Goal: Task Accomplishment & Management: Manage account settings

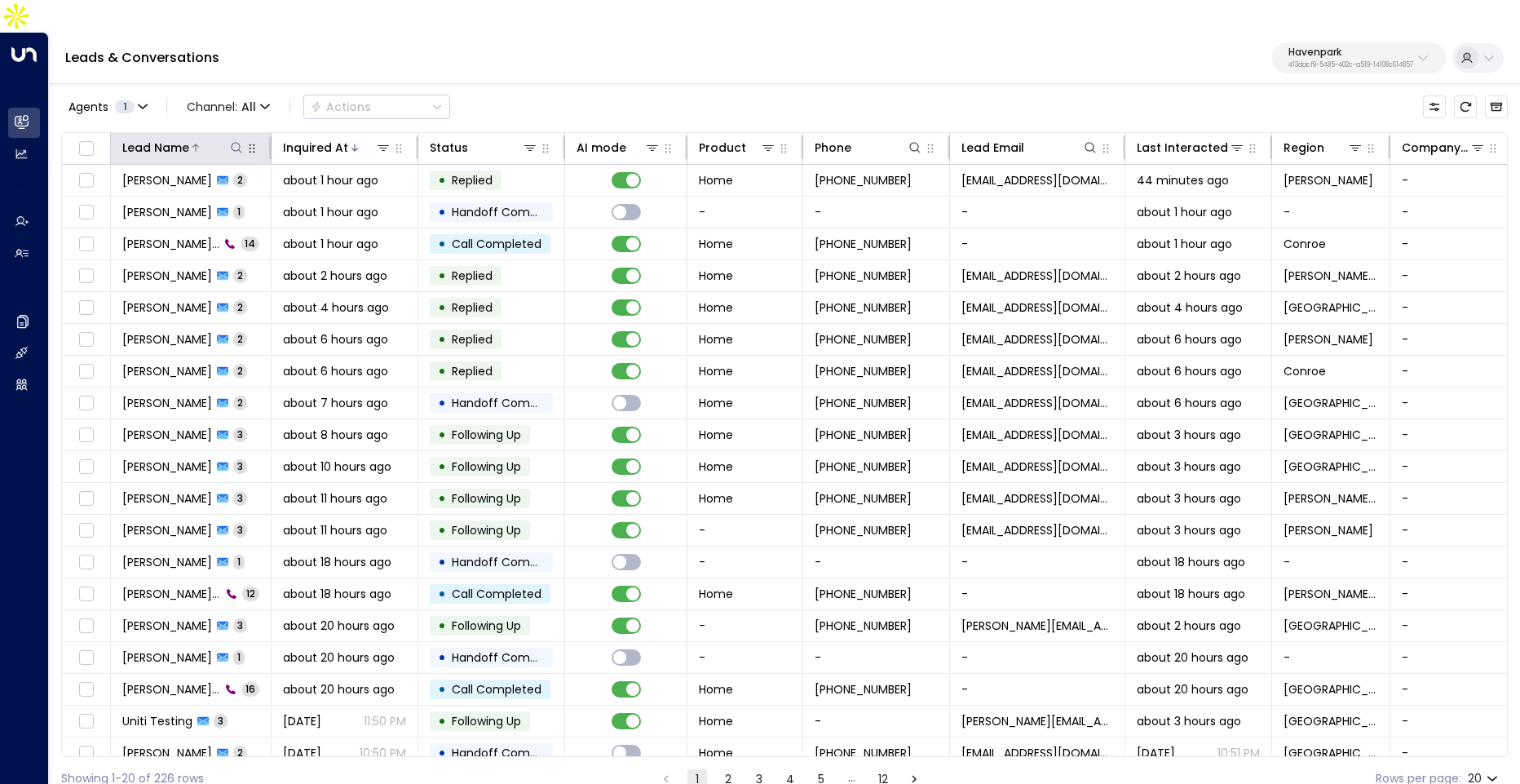
click at [163, 138] on div "Lead Name" at bounding box center [156, 148] width 67 height 20
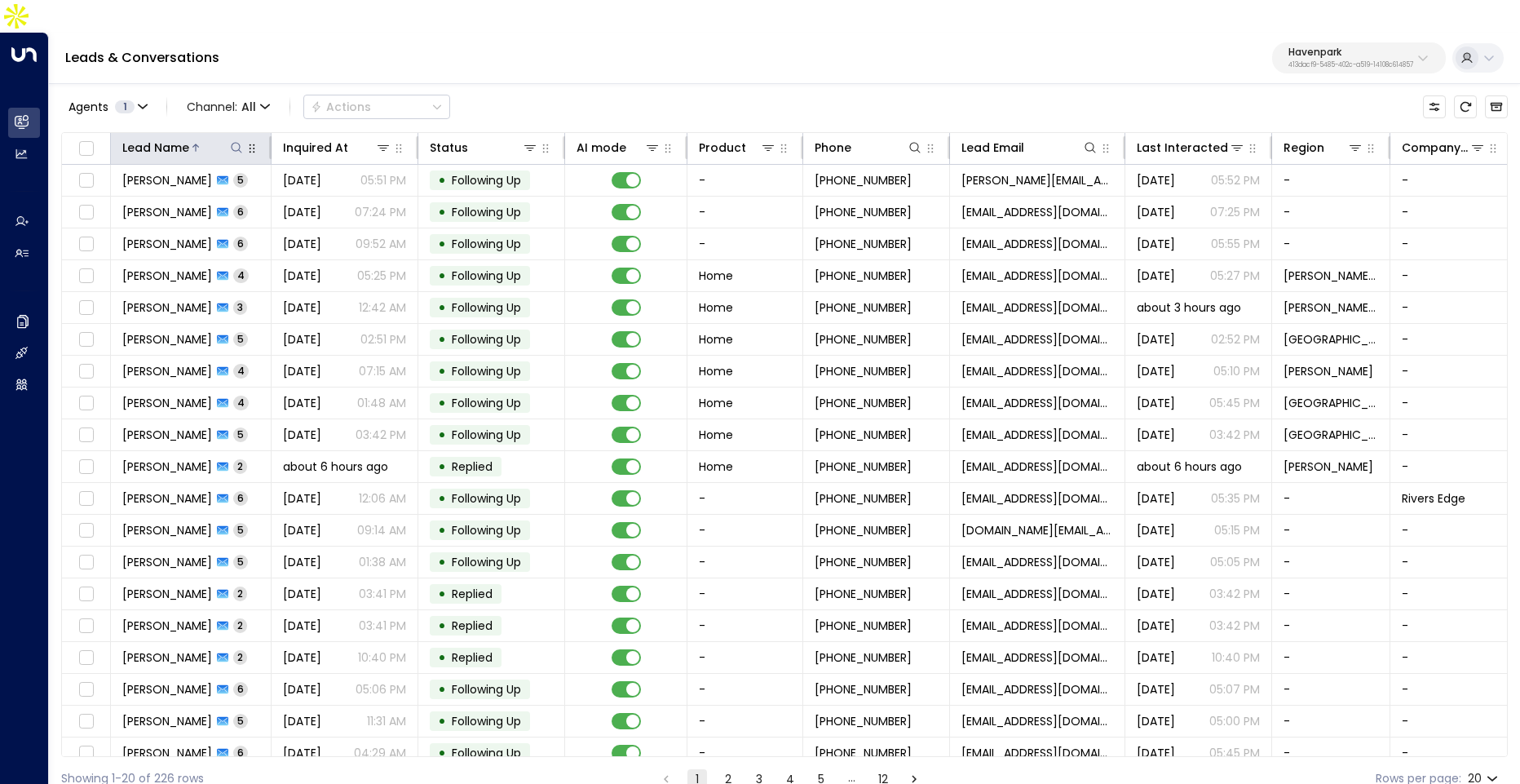
click at [163, 138] on div "Lead Name" at bounding box center [156, 148] width 67 height 20
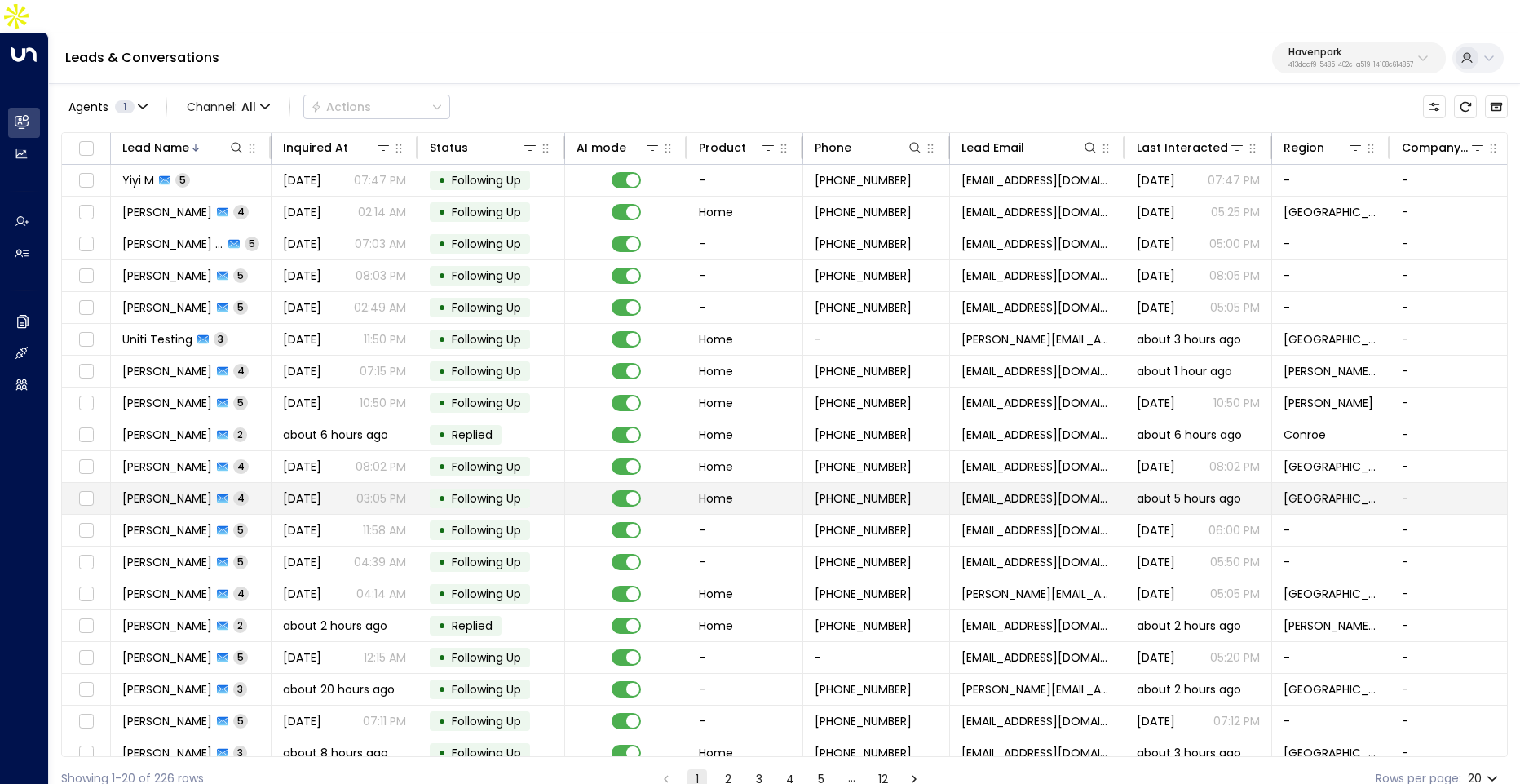
scroll to position [42, 0]
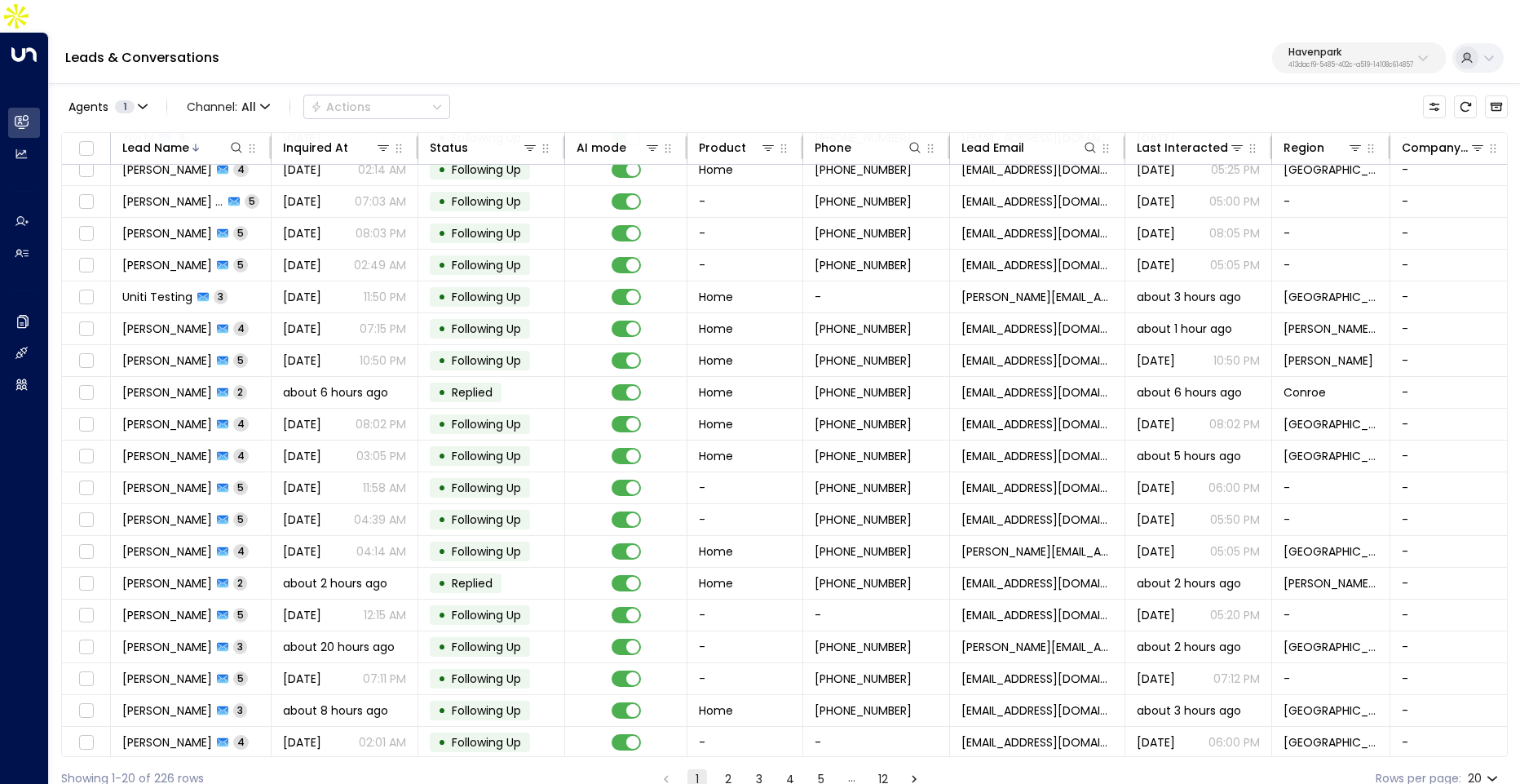
click at [728, 769] on button "2" at bounding box center [728, 779] width 20 height 20
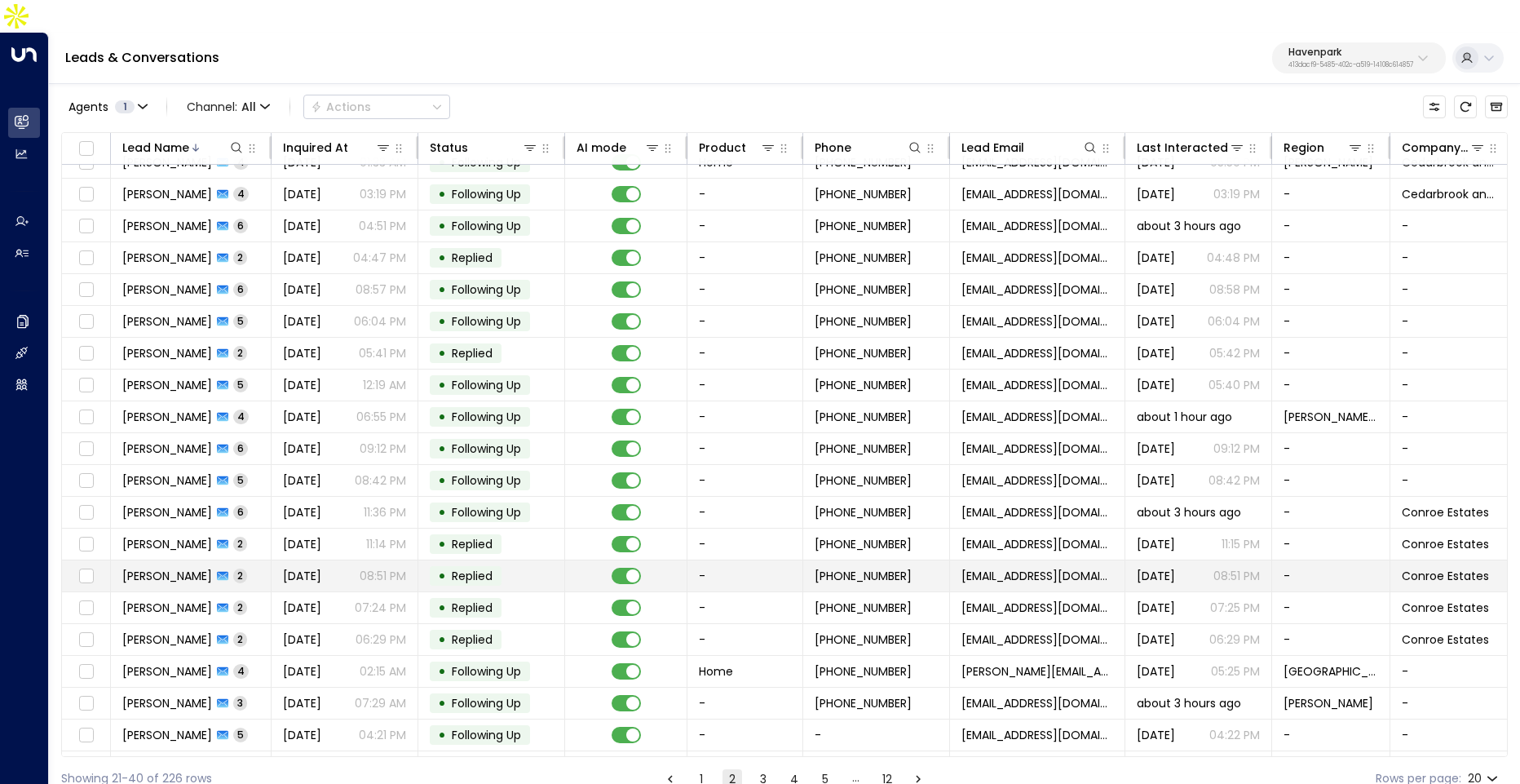
scroll to position [42, 0]
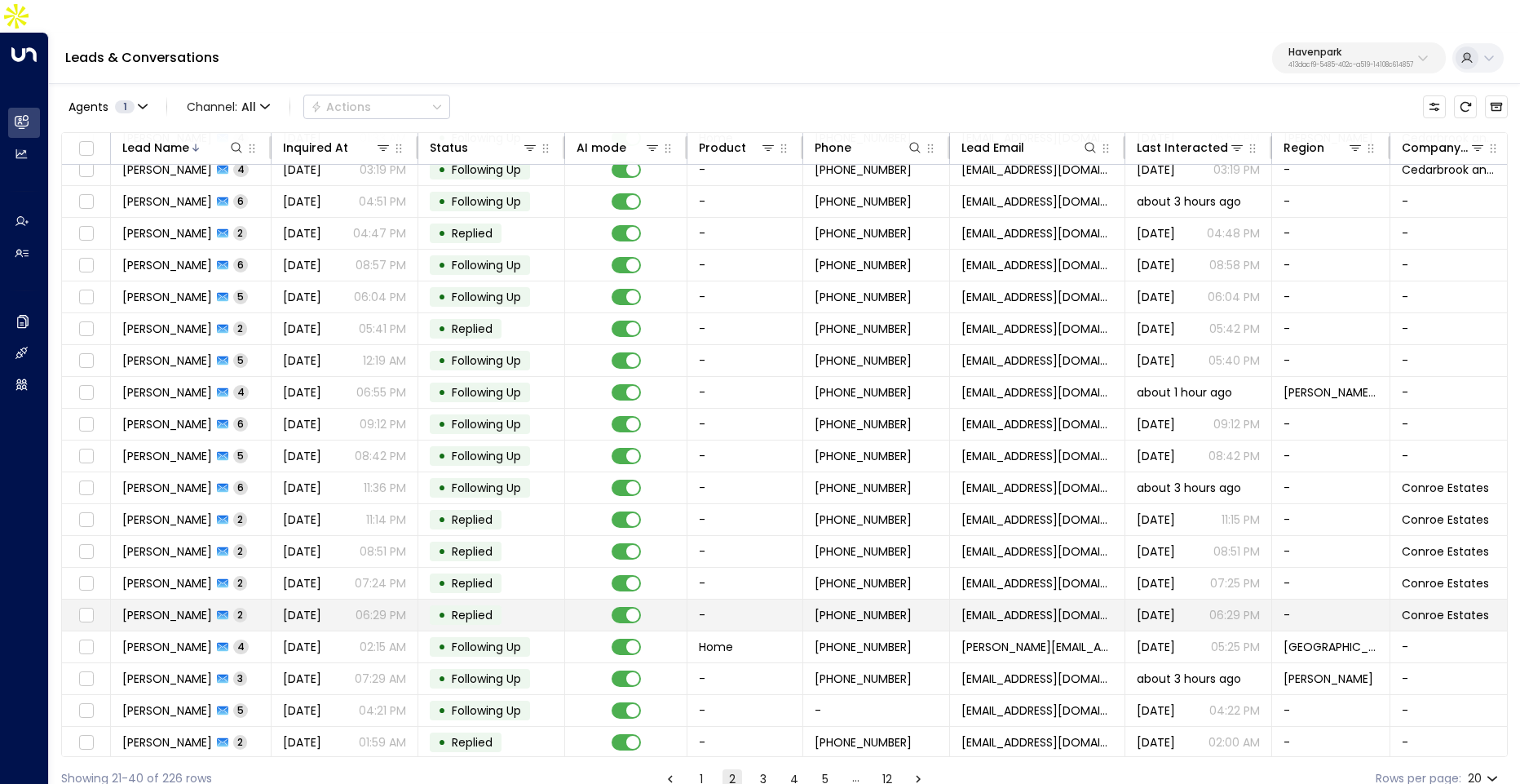
click at [251, 600] on td "Satera Kontz 2" at bounding box center [190, 615] width 160 height 31
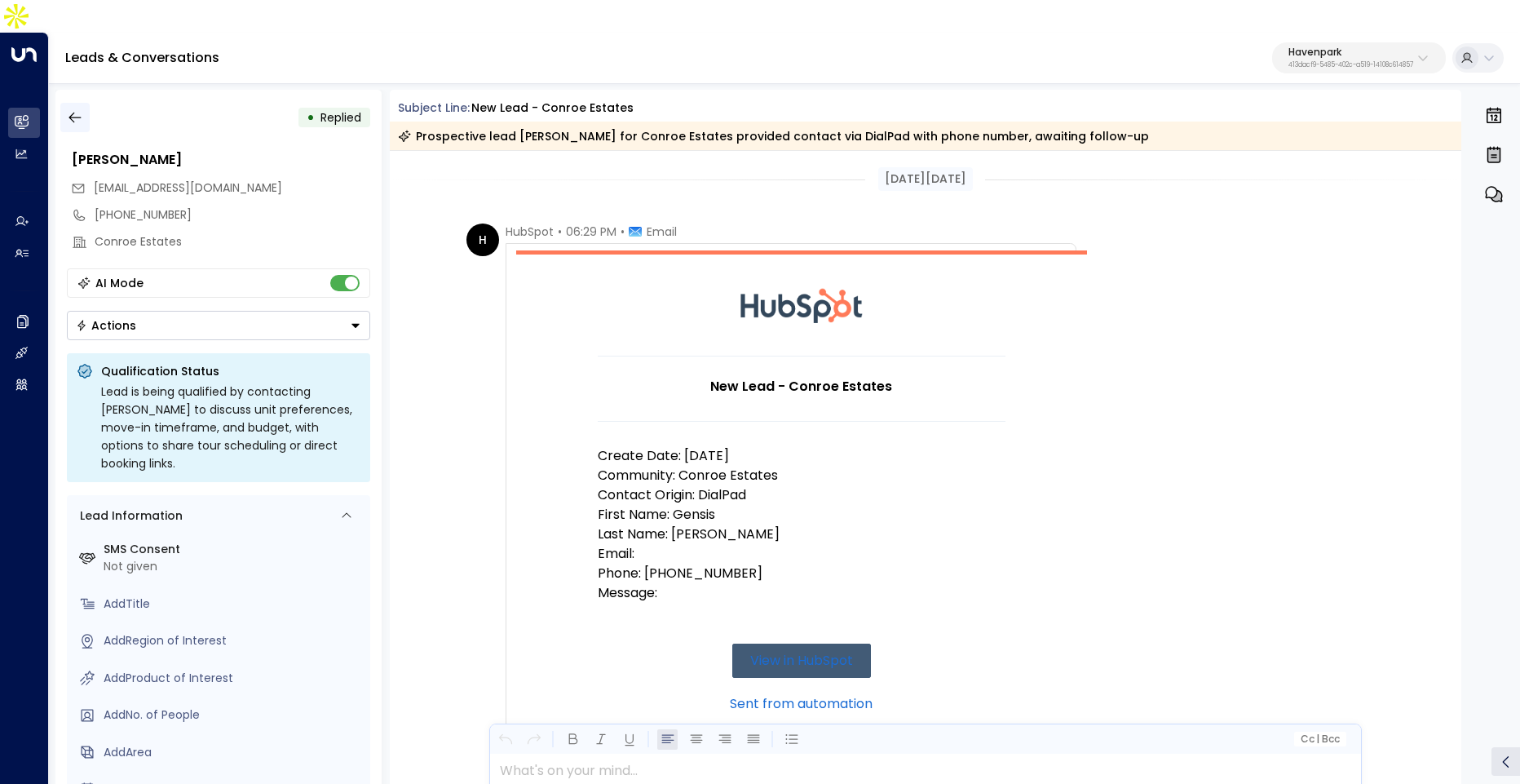
click at [85, 103] on button "button" at bounding box center [75, 118] width 29 height 29
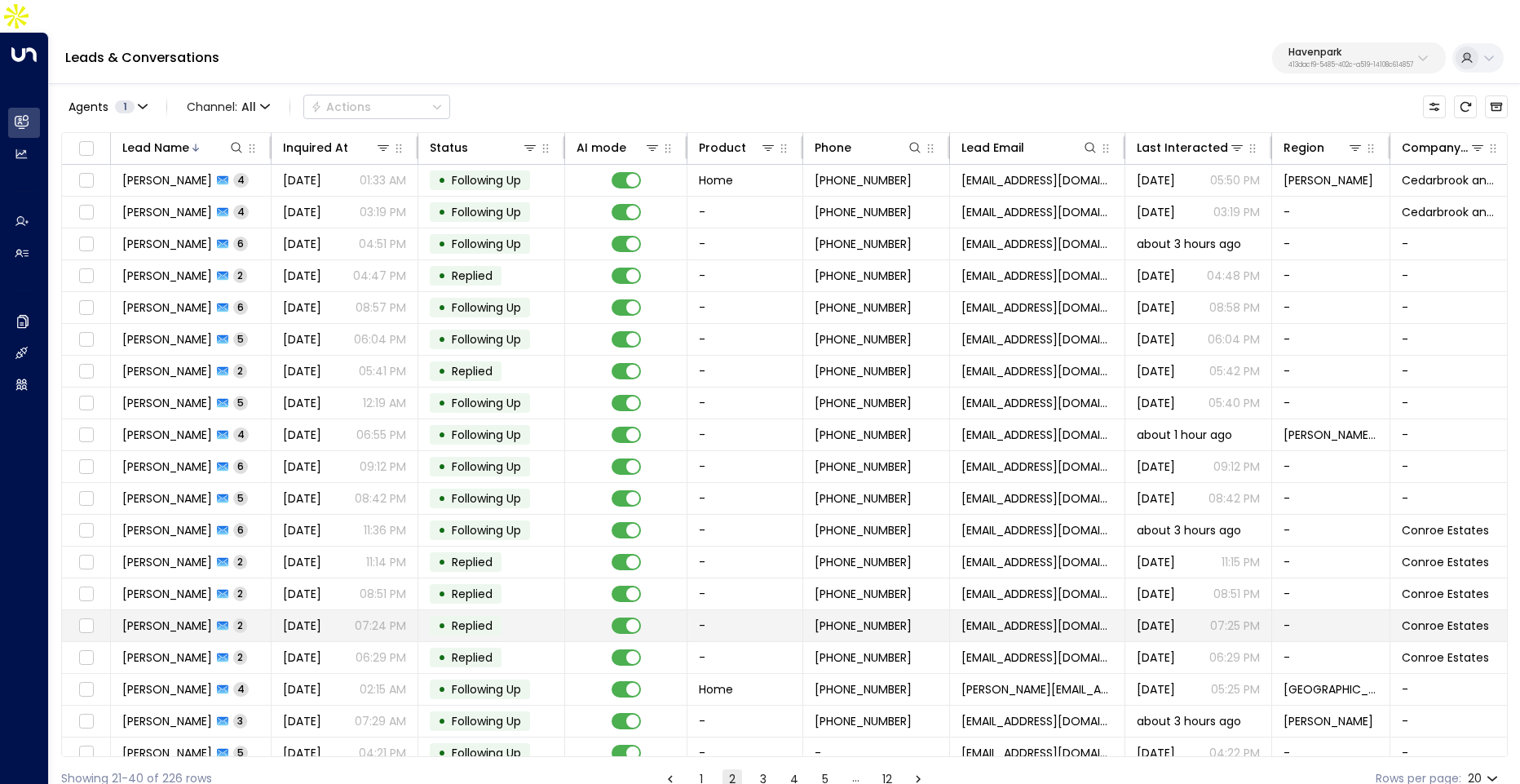
click at [248, 610] on td "Satera Kontz 2" at bounding box center [190, 625] width 160 height 31
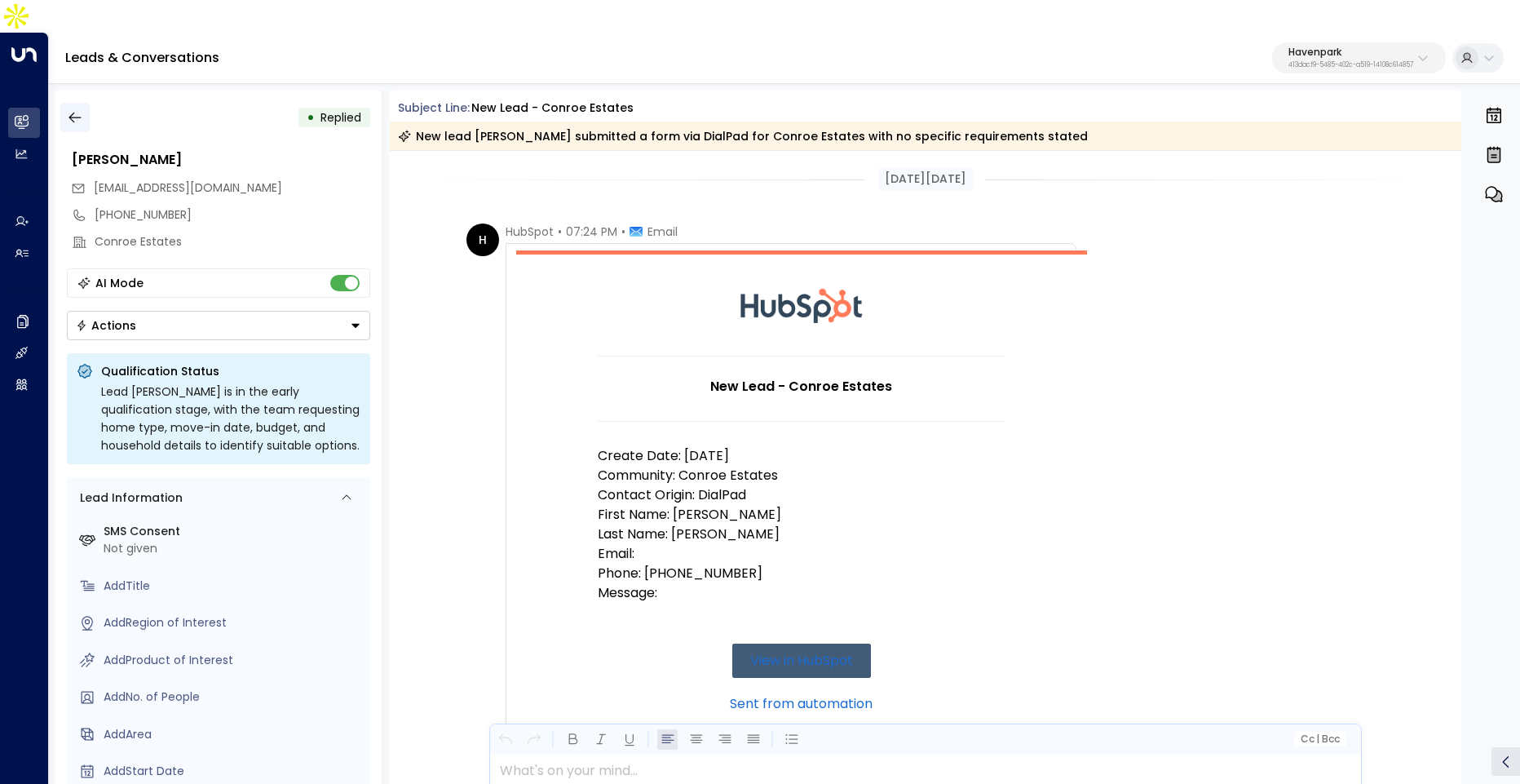
click at [73, 103] on button "button" at bounding box center [75, 118] width 29 height 29
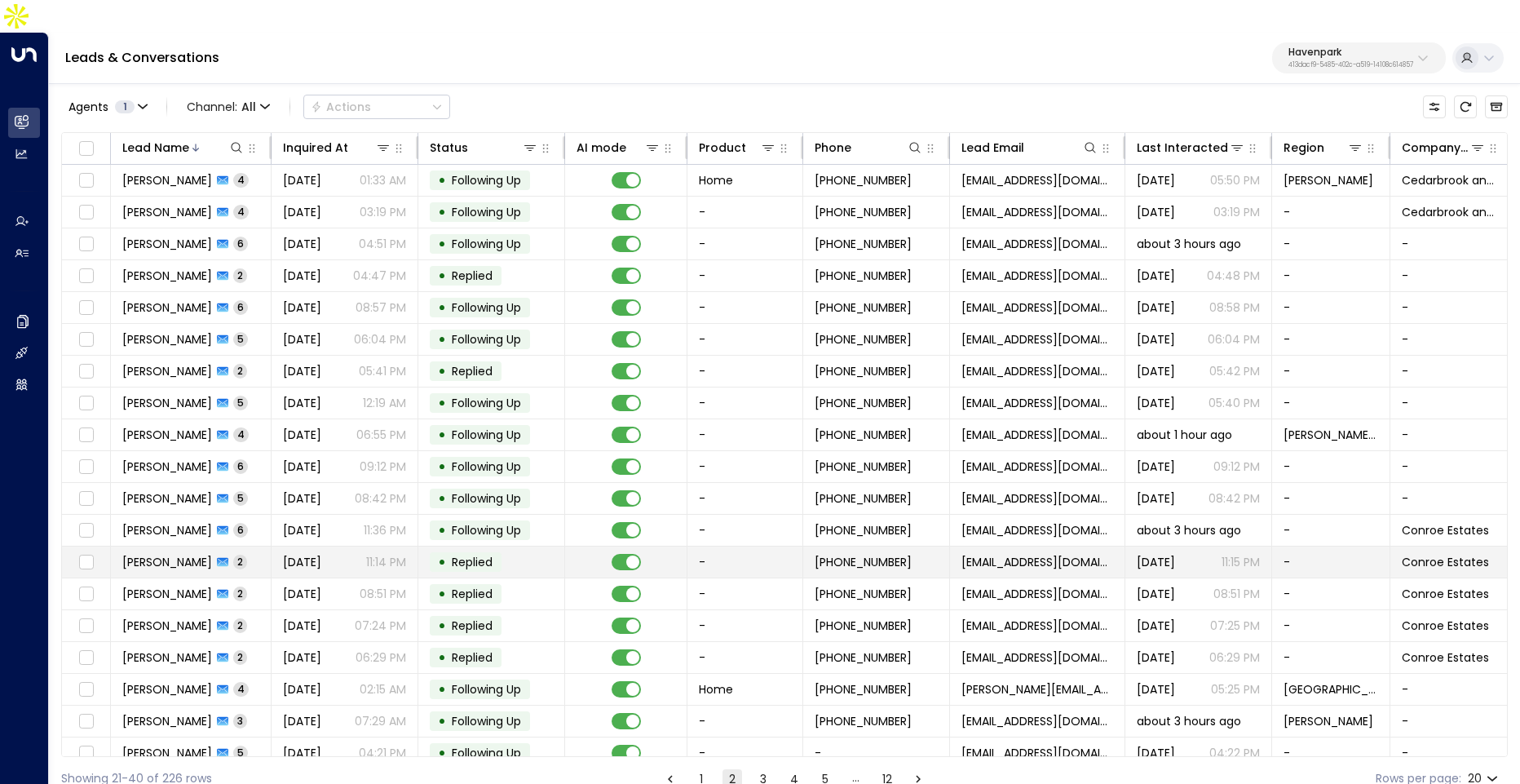
click at [322, 554] on span "[DATE]" at bounding box center [302, 562] width 39 height 16
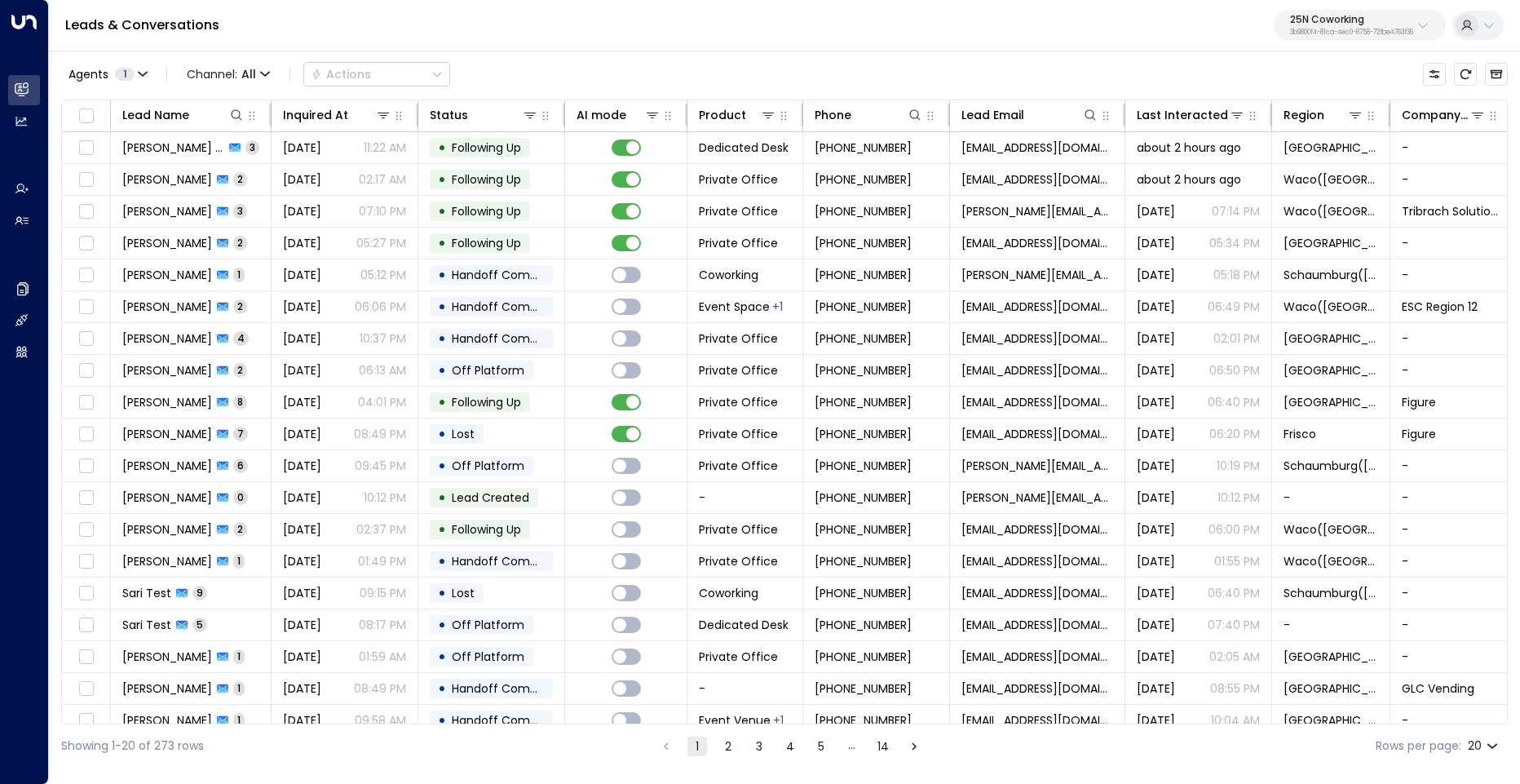
click at [1335, 33] on p "3b9800f4-81ca-4ec0-8758-72fbe4763f36" at bounding box center [1352, 33] width 124 height 7
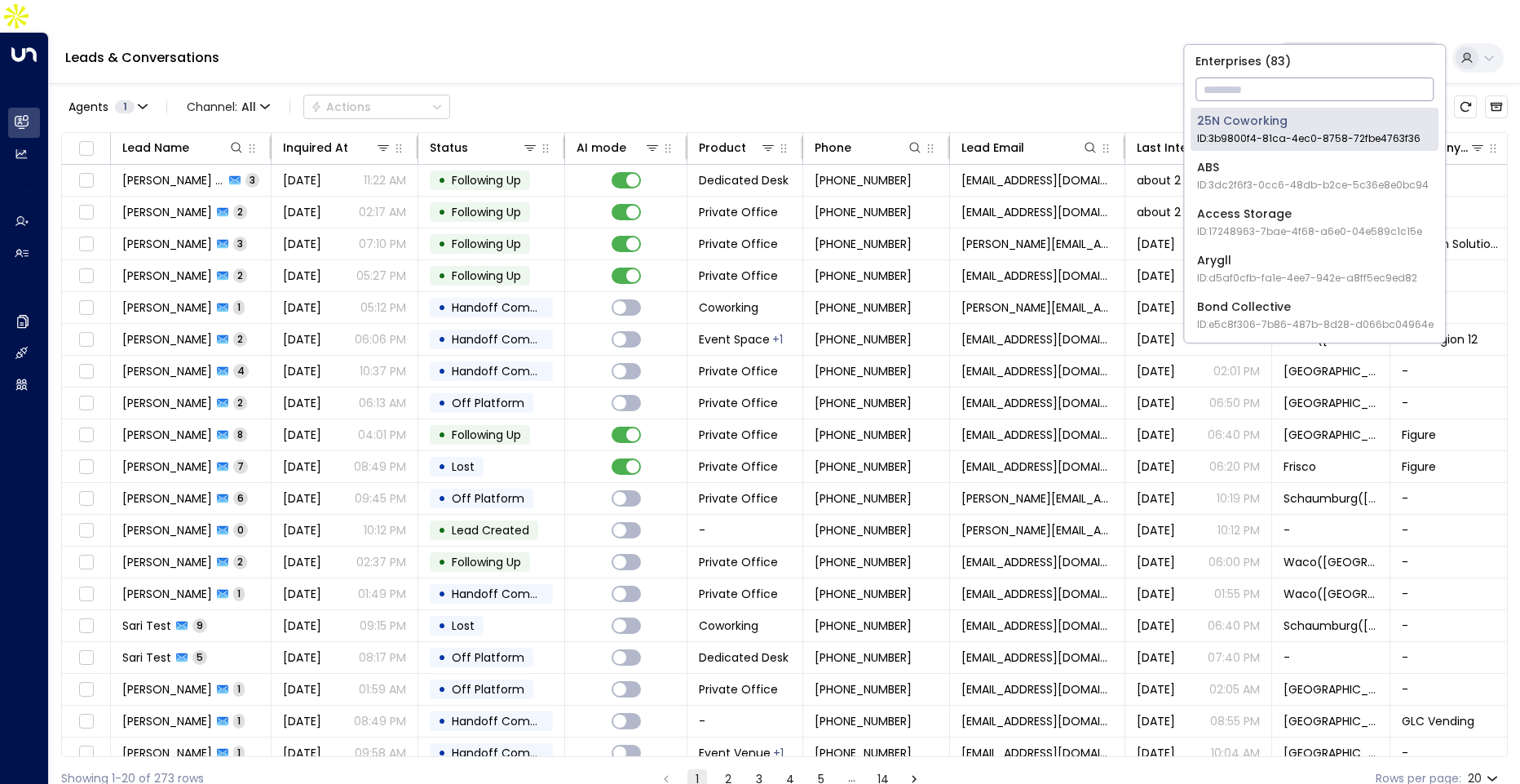
click at [1309, 92] on input "text" at bounding box center [1315, 89] width 238 height 30
type input "*"
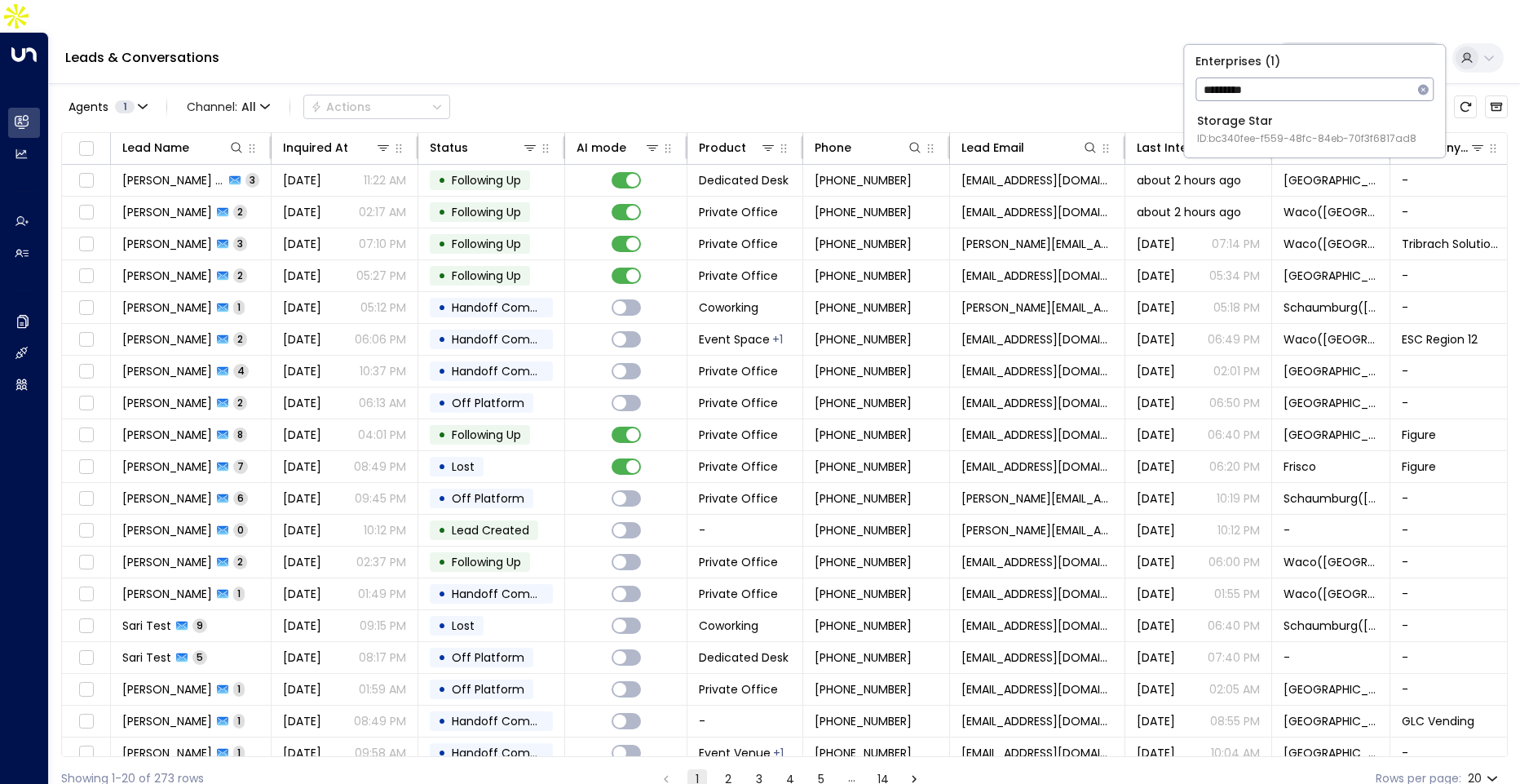
type input "*********"
click at [1269, 140] on span "ID: bc340fee-f559-48fc-84eb-70f3f6817ad8" at bounding box center [1307, 138] width 220 height 15
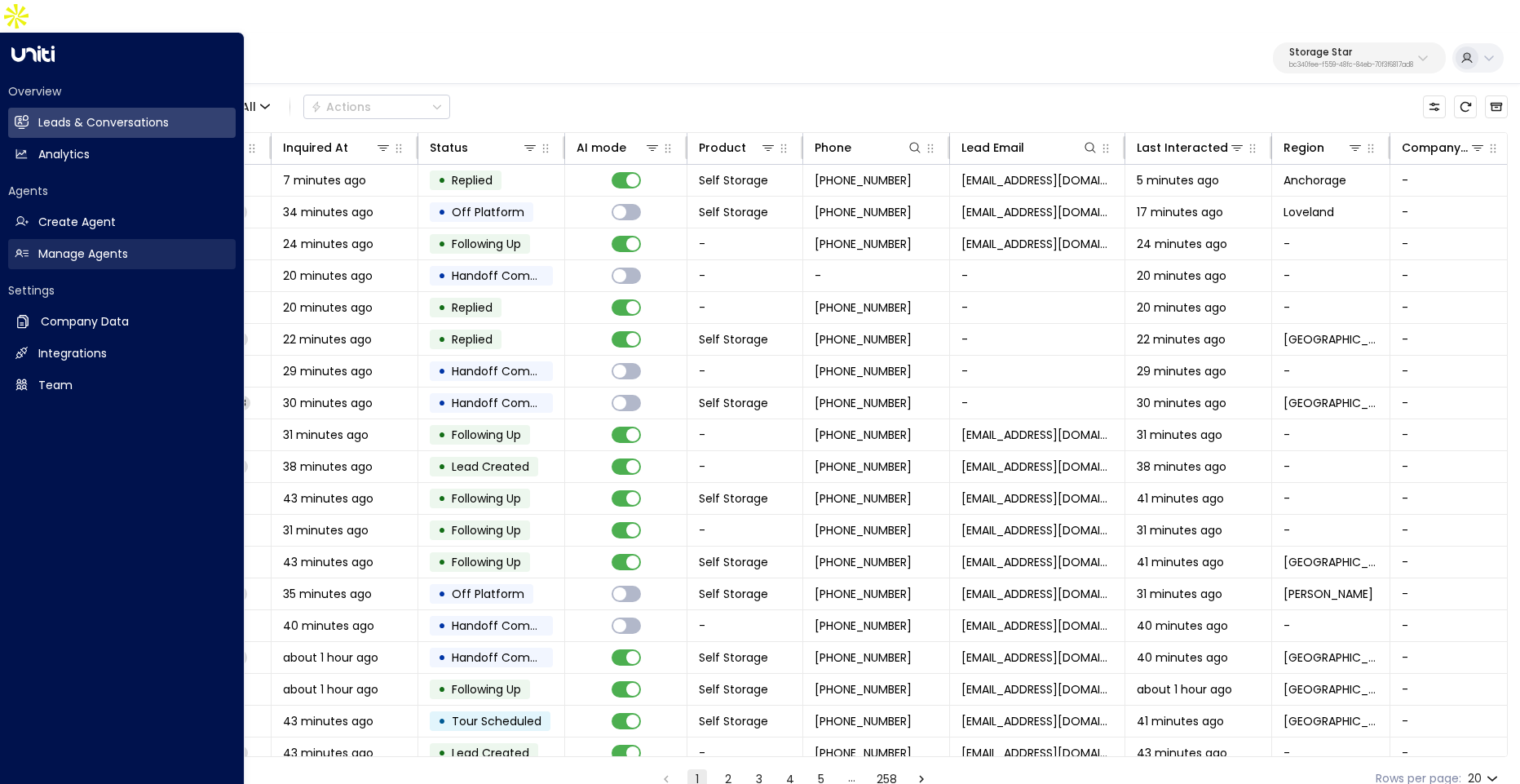
click at [83, 245] on h2 "Manage Agents" at bounding box center [83, 254] width 90 height 17
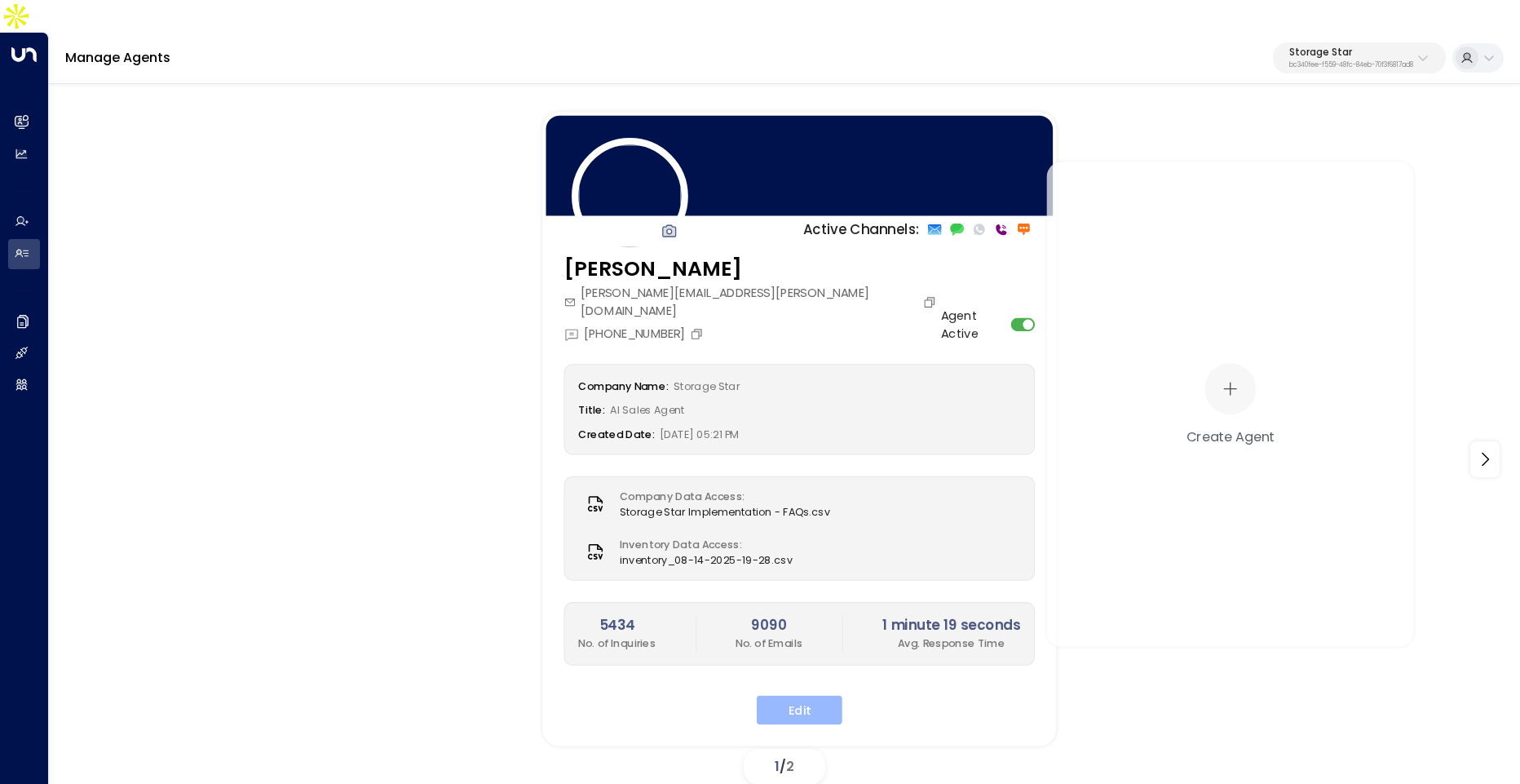
click at [804, 696] on button "Edit" at bounding box center [799, 710] width 86 height 29
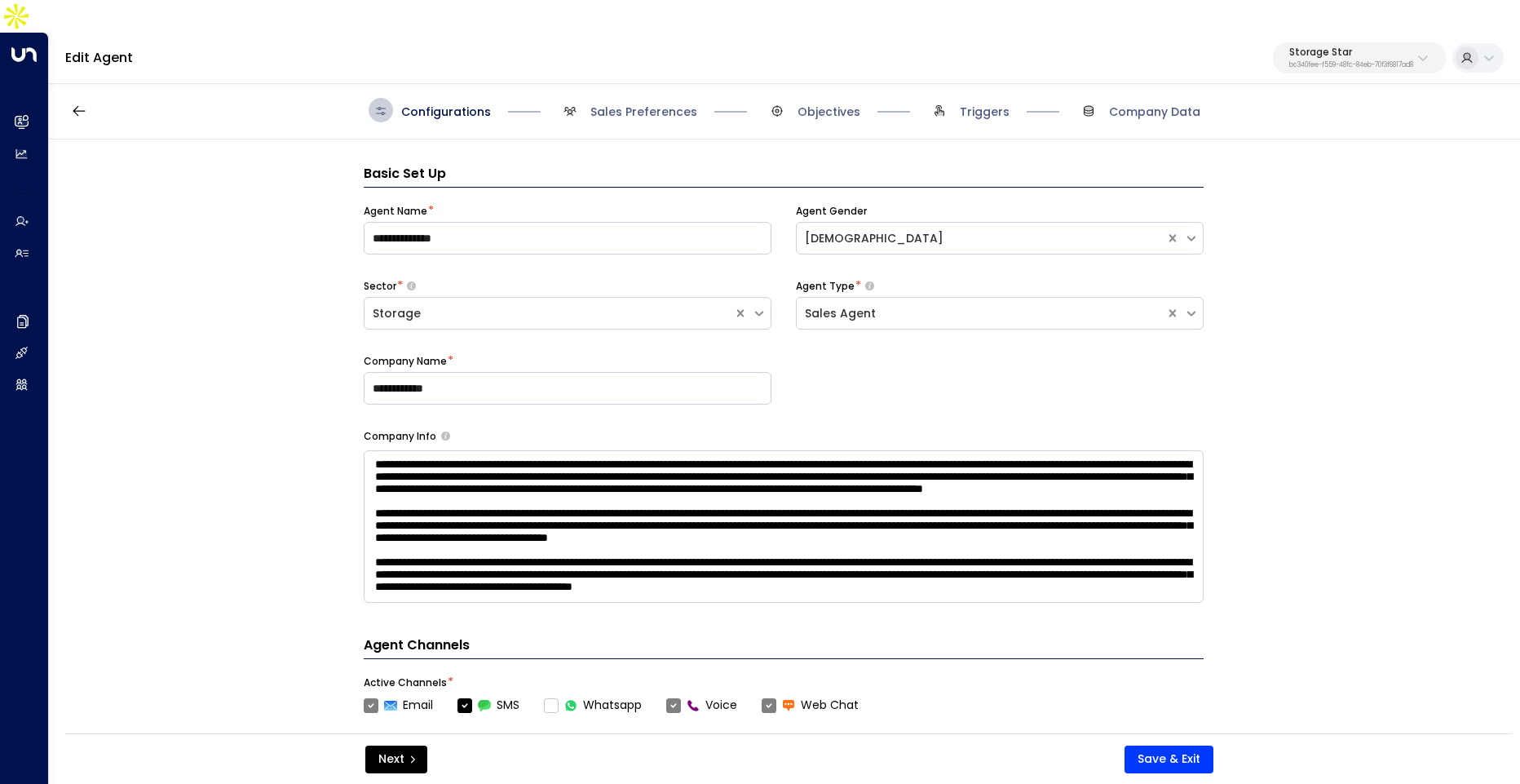
scroll to position [25, 0]
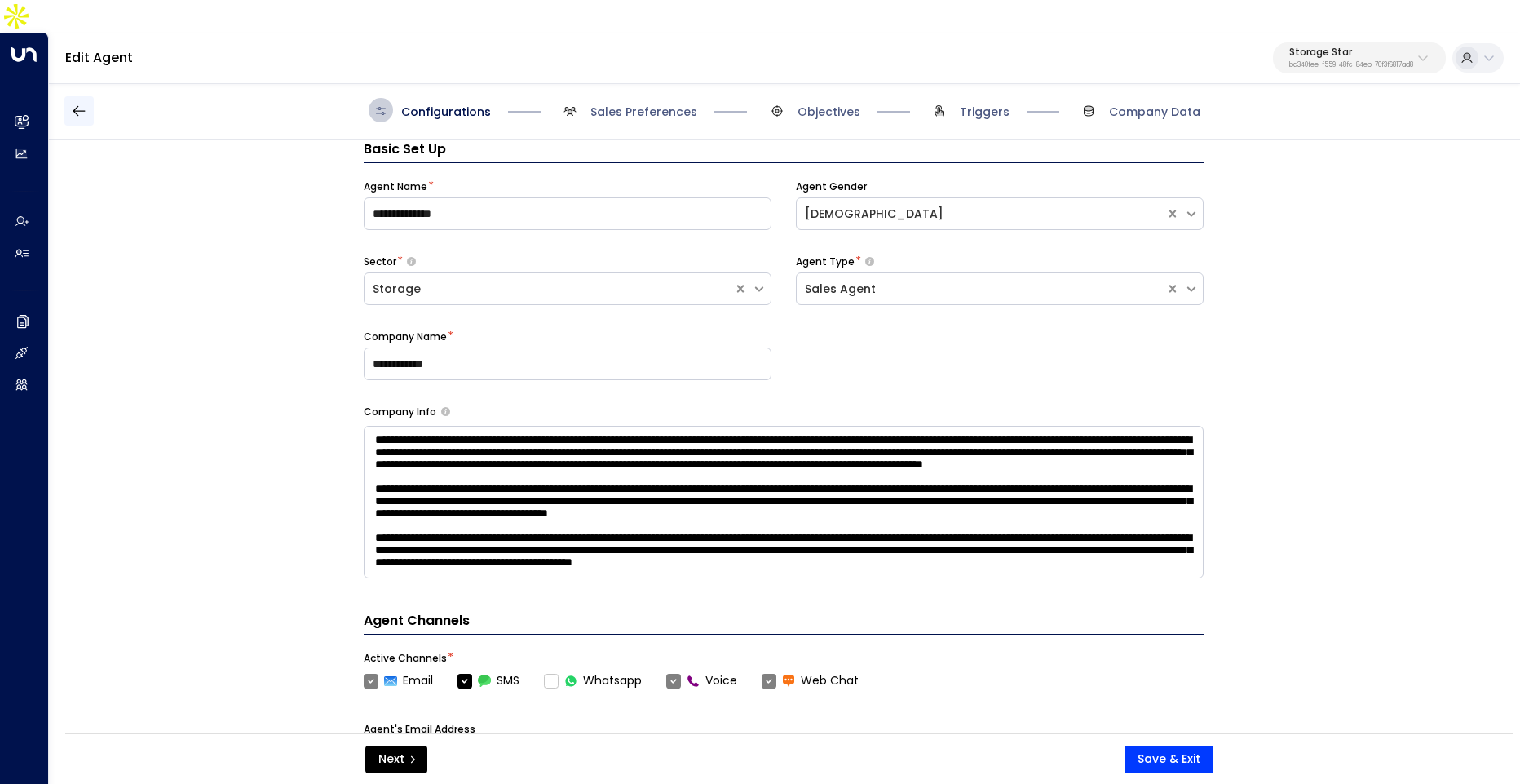
click at [85, 103] on icon "button" at bounding box center [79, 111] width 16 height 16
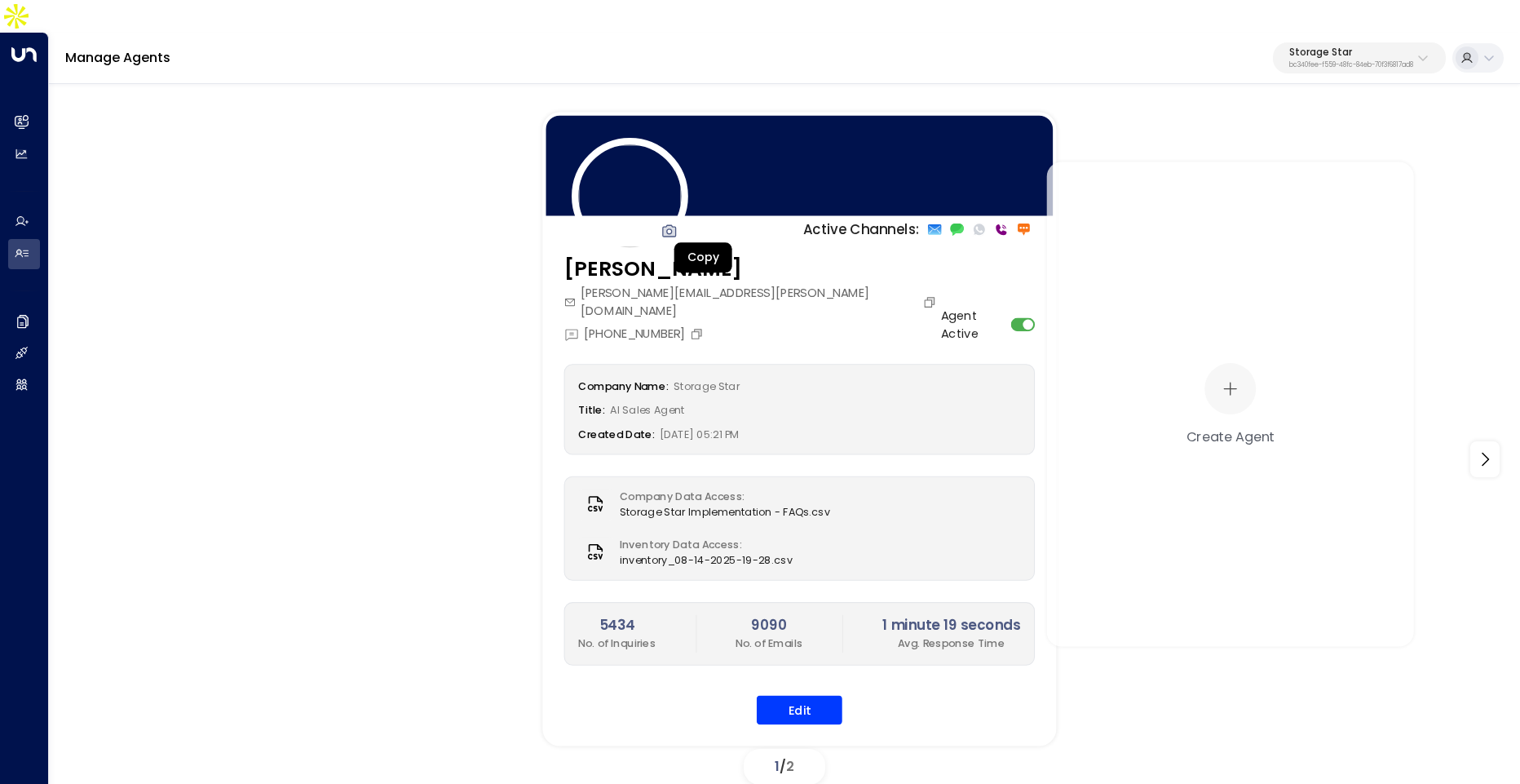
click at [708, 327] on button "Copy" at bounding box center [698, 334] width 18 height 14
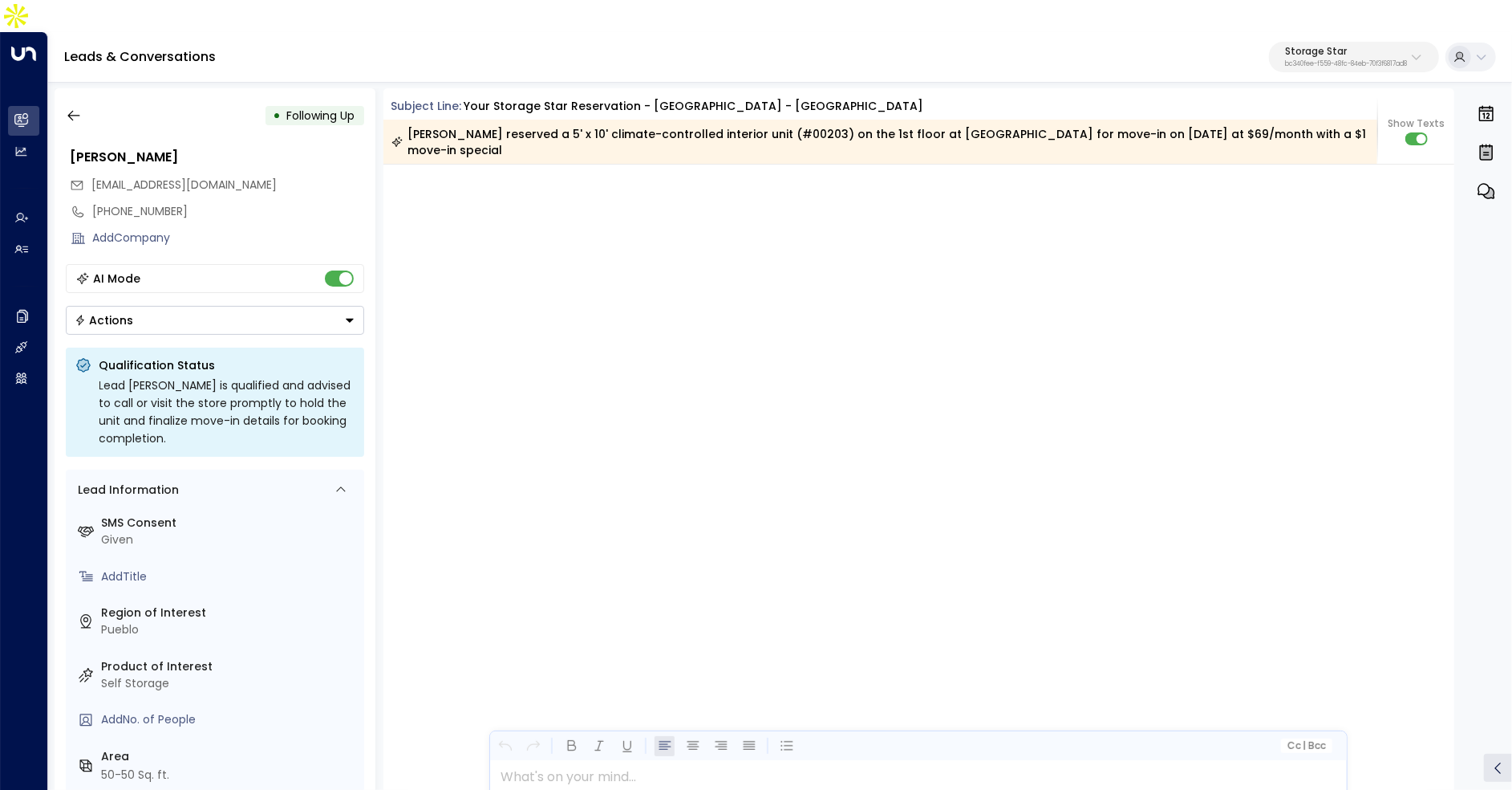
scroll to position [2166, 0]
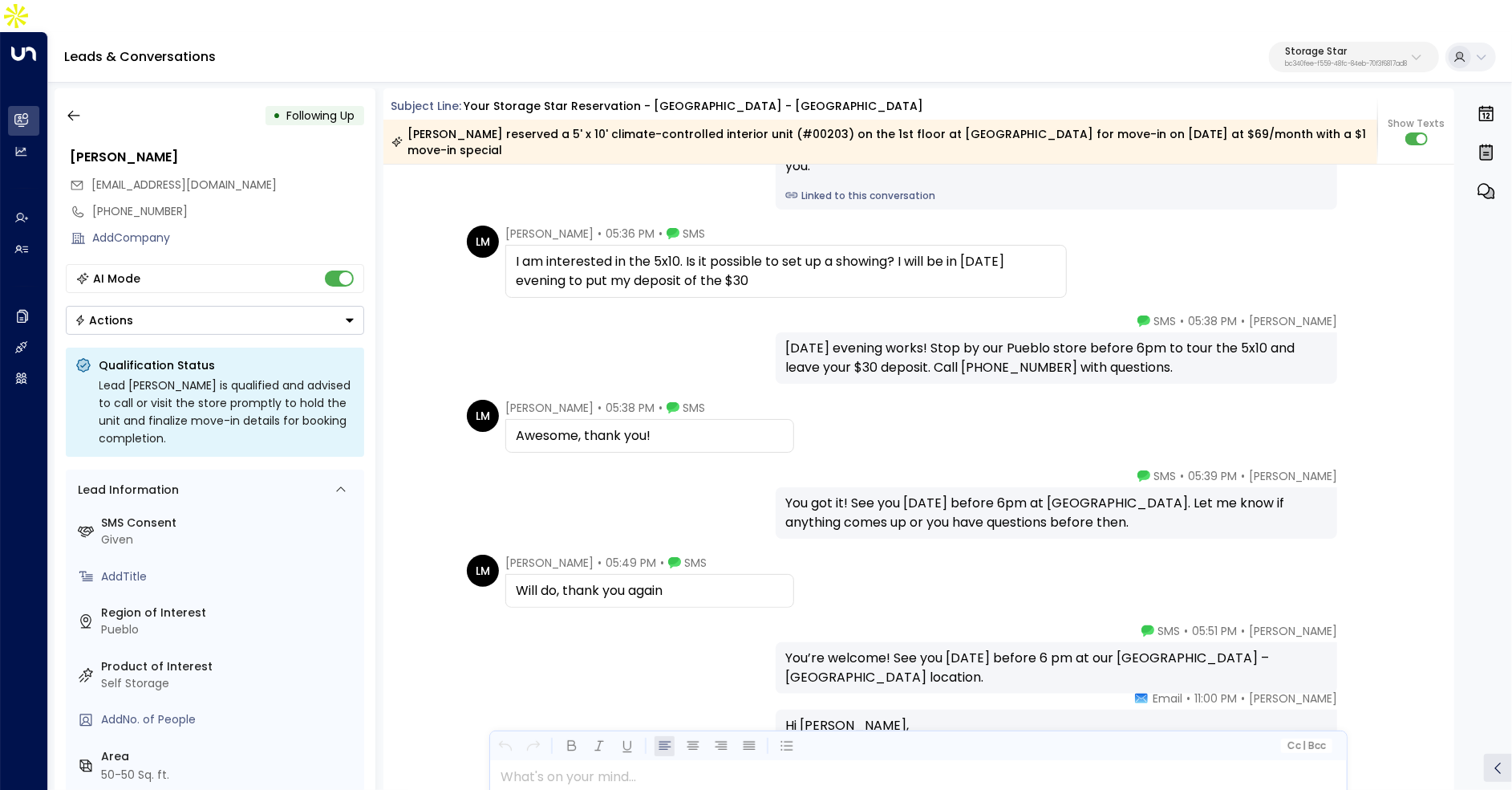
click at [941, 34] on div "Leads & Conversations Storage Star bc340fee-f559-48fc-84eb-70f3f6817ad8" at bounding box center [780, 57] width 1464 height 51
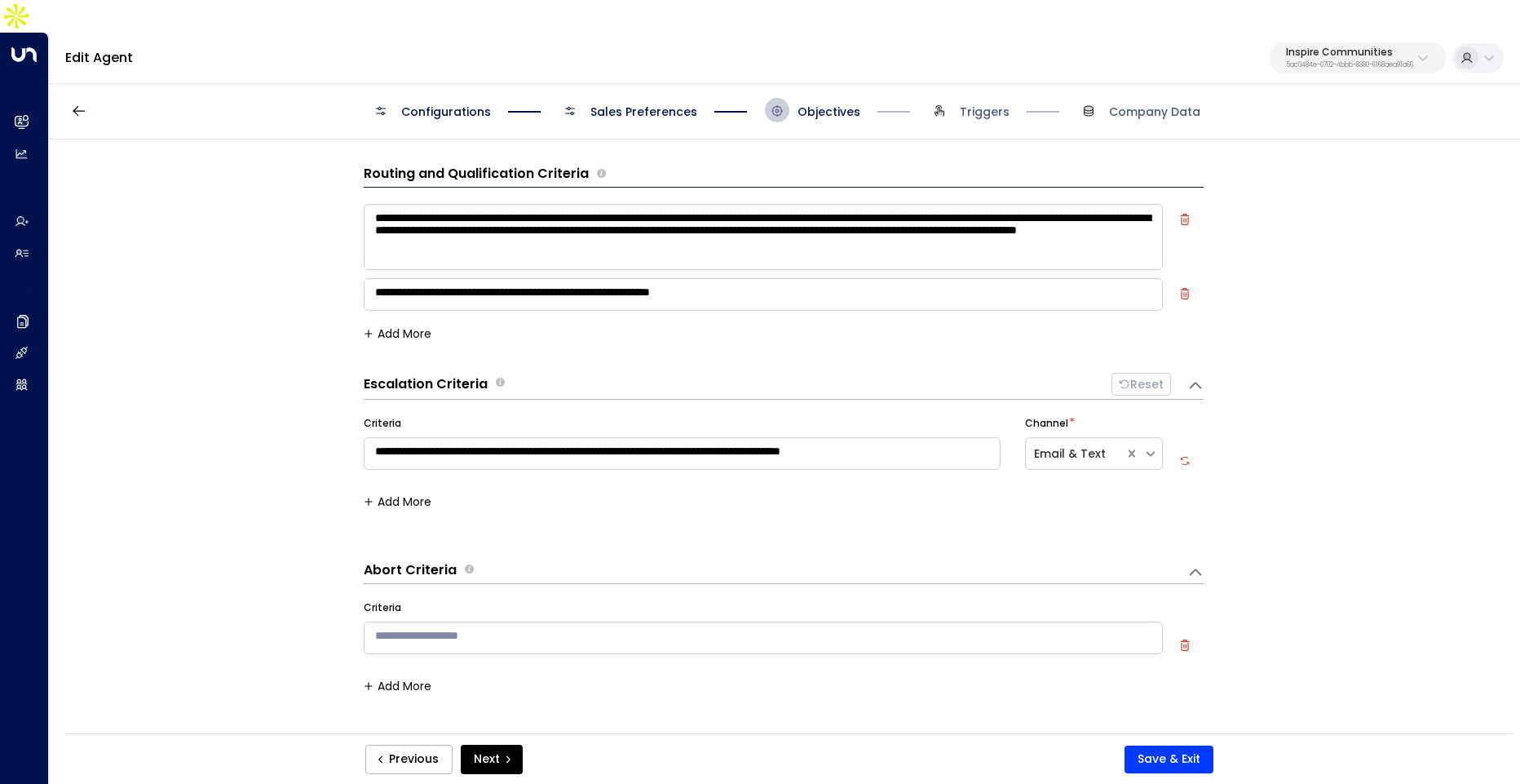
scroll to position [133, 0]
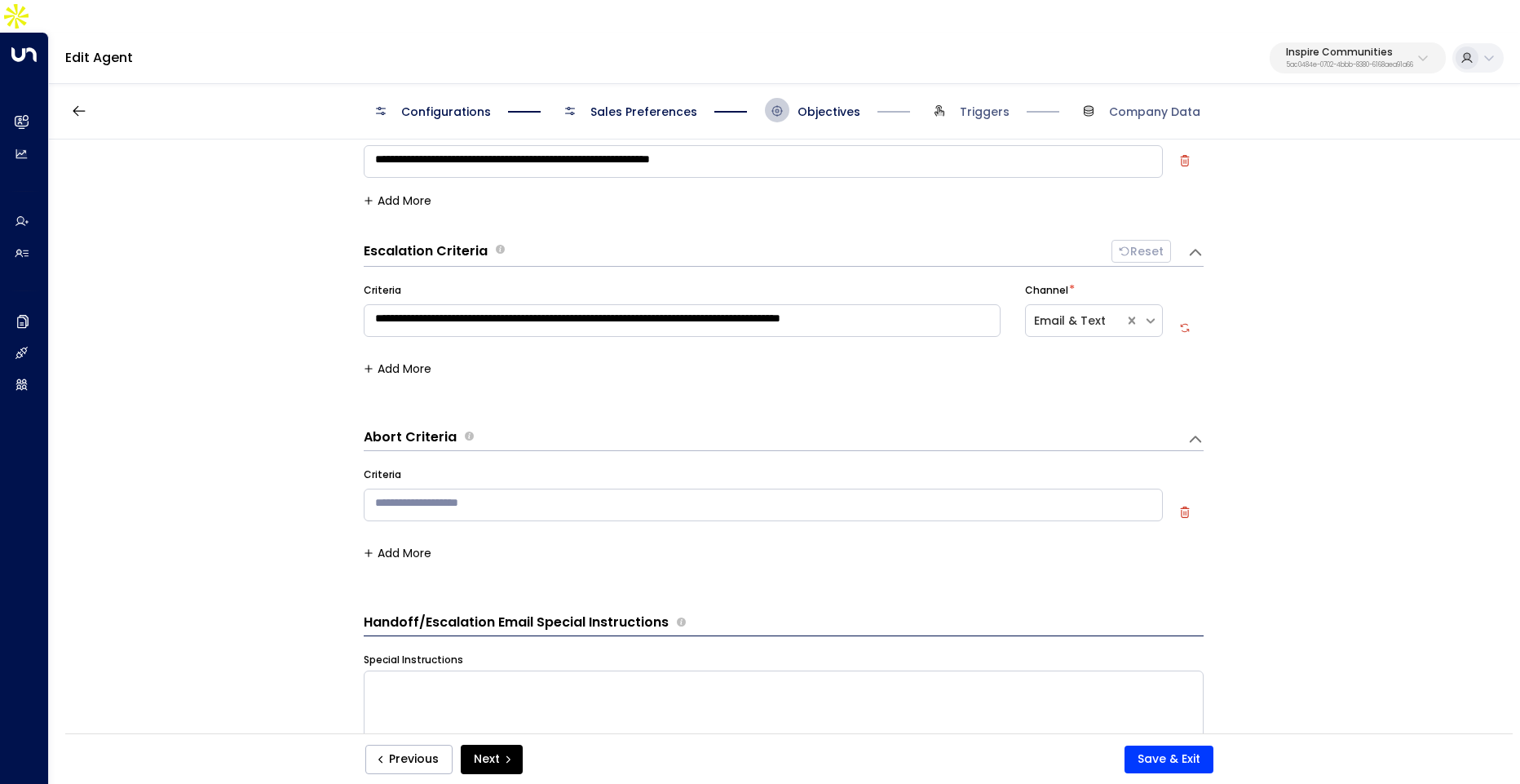
click at [1303, 62] on p "5ac0484e-0702-4bbb-8380-6168aea91a66" at bounding box center [1349, 65] width 127 height 7
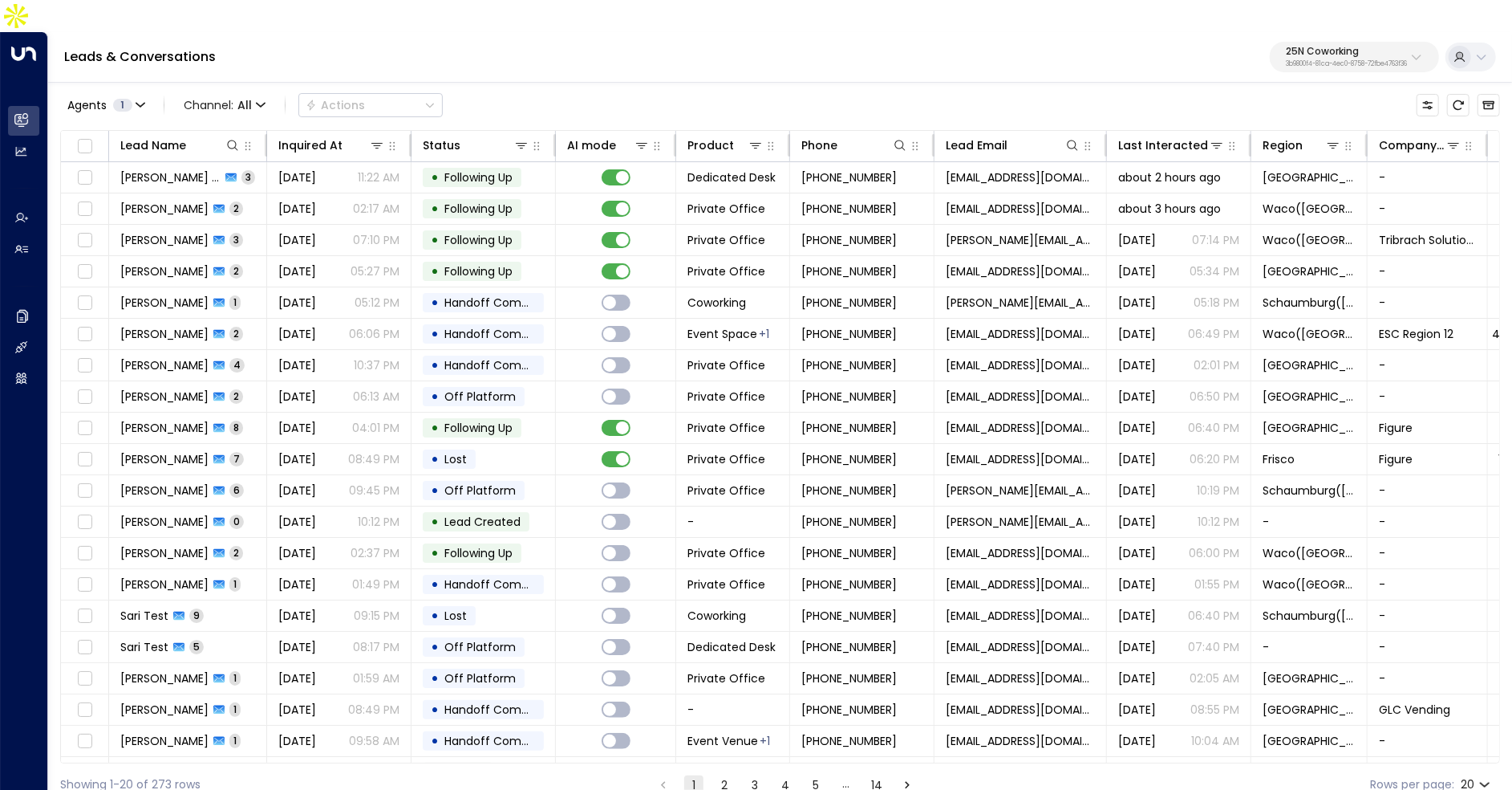
click at [1310, 61] on p "3b9800f4-81ca-4ec0-8758-72fbe4763f36" at bounding box center [1347, 64] width 122 height 7
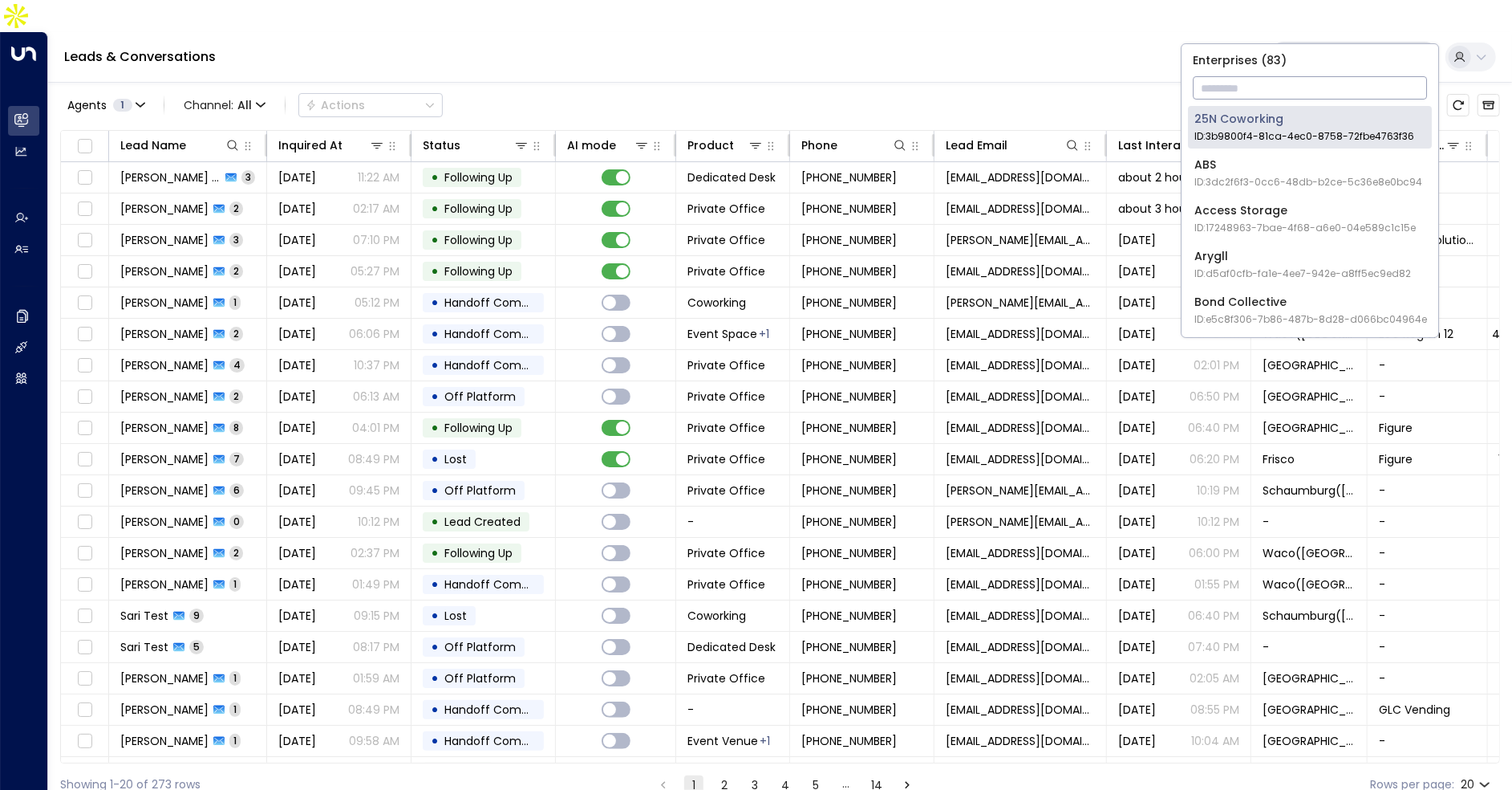
click at [1295, 79] on input "text" at bounding box center [1310, 88] width 235 height 30
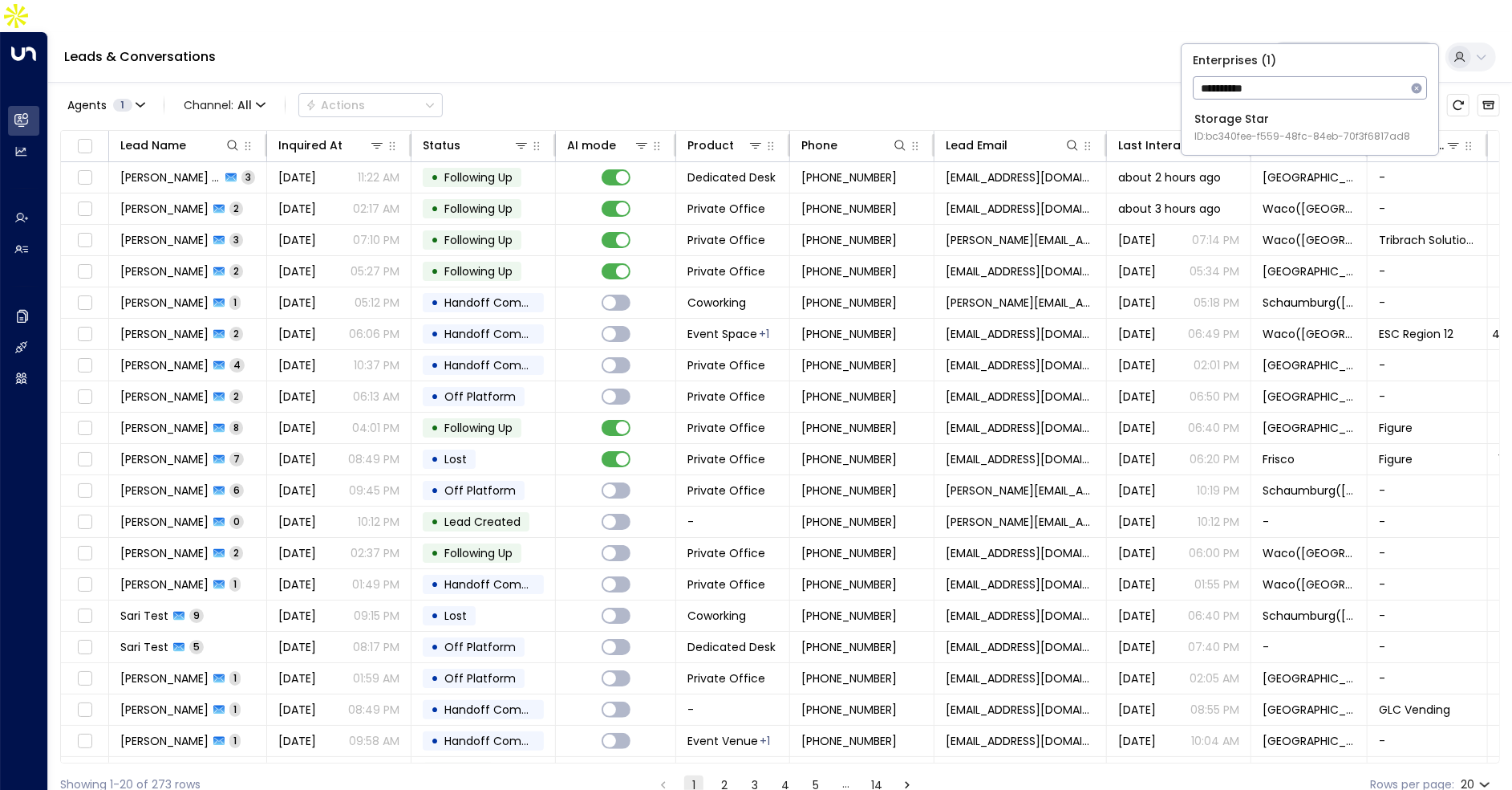
type input "**********"
click at [1252, 120] on div "Storage Star ID: bc340fee-f559-48fc-84eb-70f3f6817ad8" at bounding box center [1303, 127] width 216 height 33
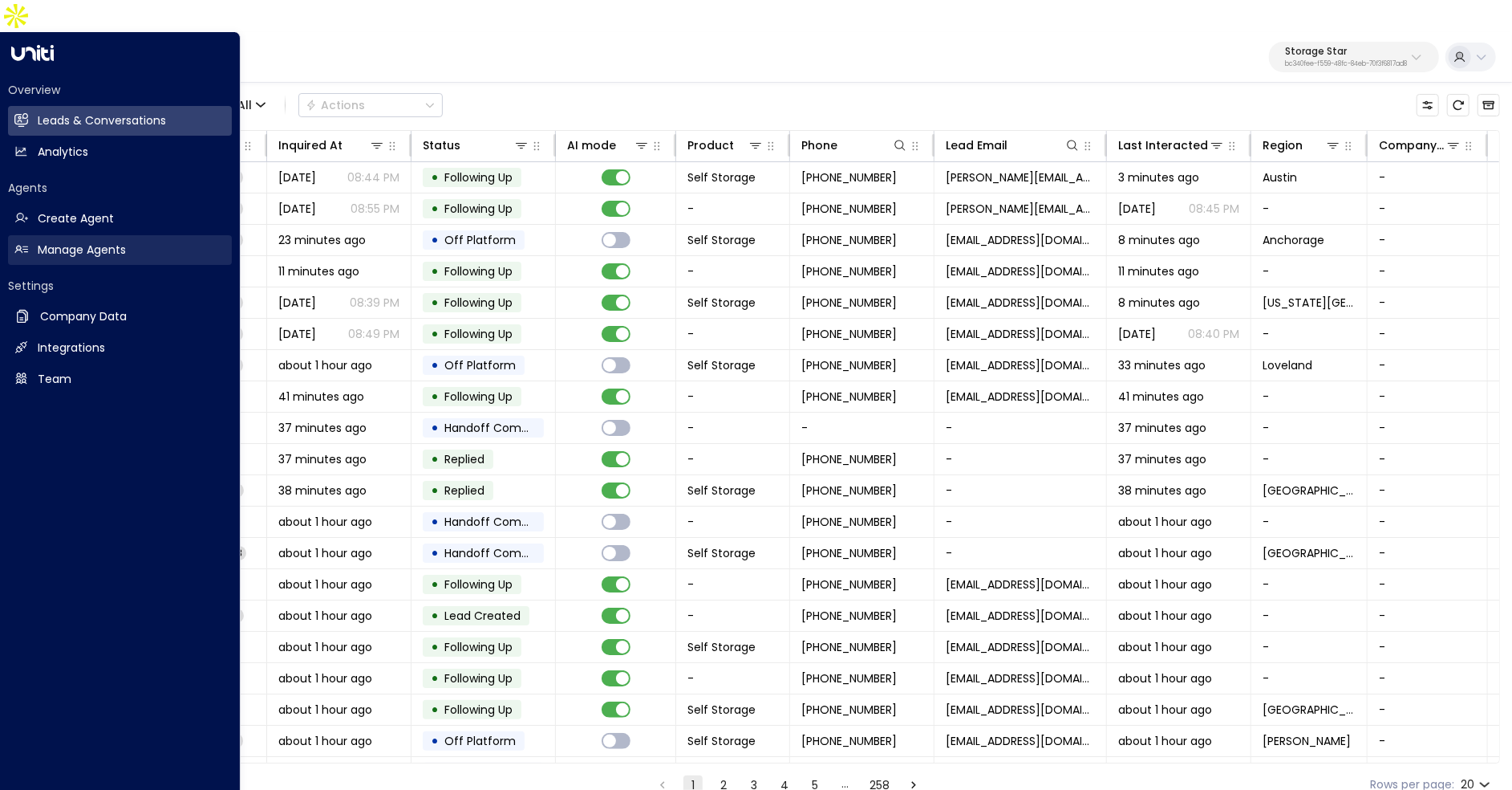
click at [80, 235] on link "Manage Agents Manage Agents" at bounding box center [120, 250] width 224 height 30
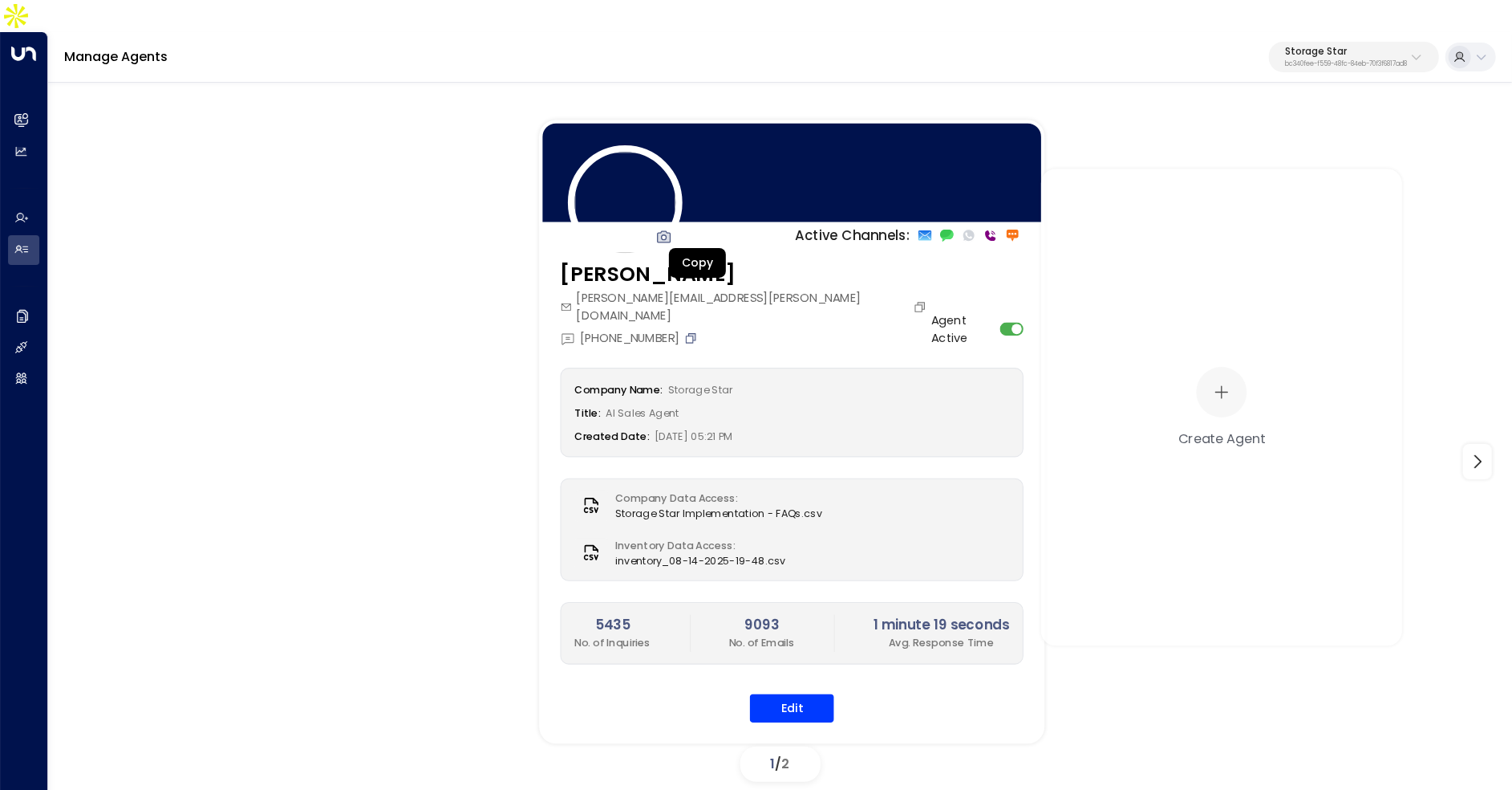
click at [691, 331] on icon "Copy" at bounding box center [691, 338] width 14 height 14
